Goal: Contribute content

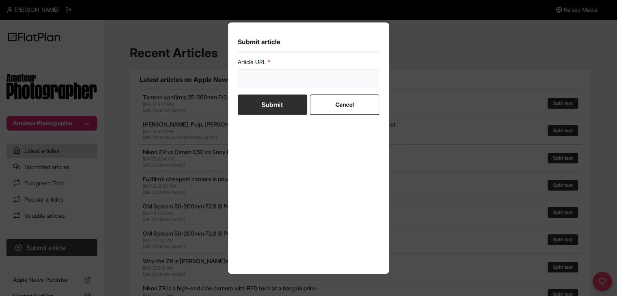
click at [307, 83] on input "url" at bounding box center [309, 78] width 142 height 19
paste input "[URL][DOMAIN_NAME]"
type input "[URL][DOMAIN_NAME]"
click at [286, 97] on button "Submit" at bounding box center [272, 105] width 69 height 20
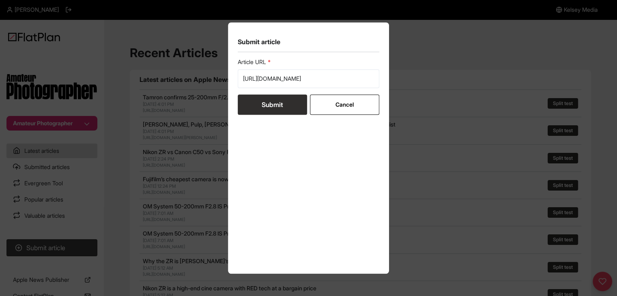
scroll to position [0, 0]
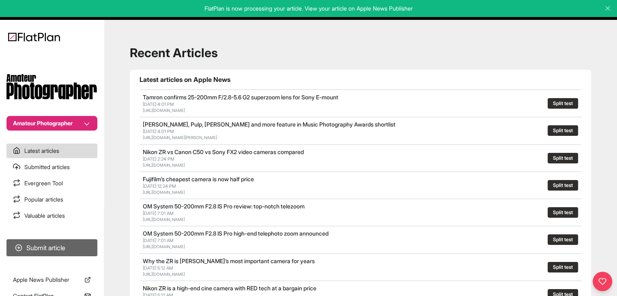
click at [54, 245] on button "Submit article" at bounding box center [51, 247] width 91 height 17
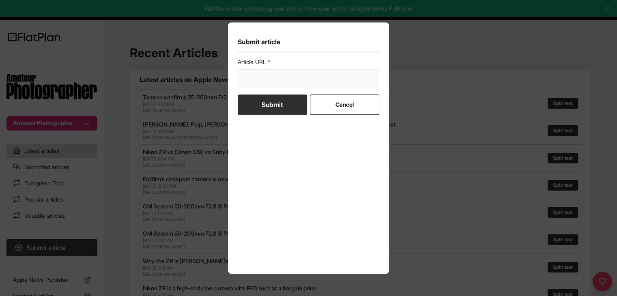
click at [281, 87] on input "url" at bounding box center [309, 78] width 142 height 19
paste input "[URL][DOMAIN_NAME]"
type input "[URL][DOMAIN_NAME]"
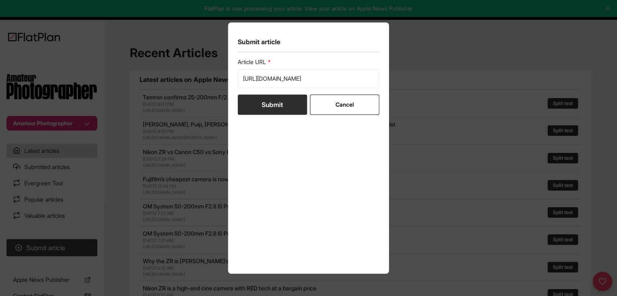
click at [275, 104] on button "Submit" at bounding box center [272, 105] width 69 height 20
